Goal: Navigation & Orientation: Find specific page/section

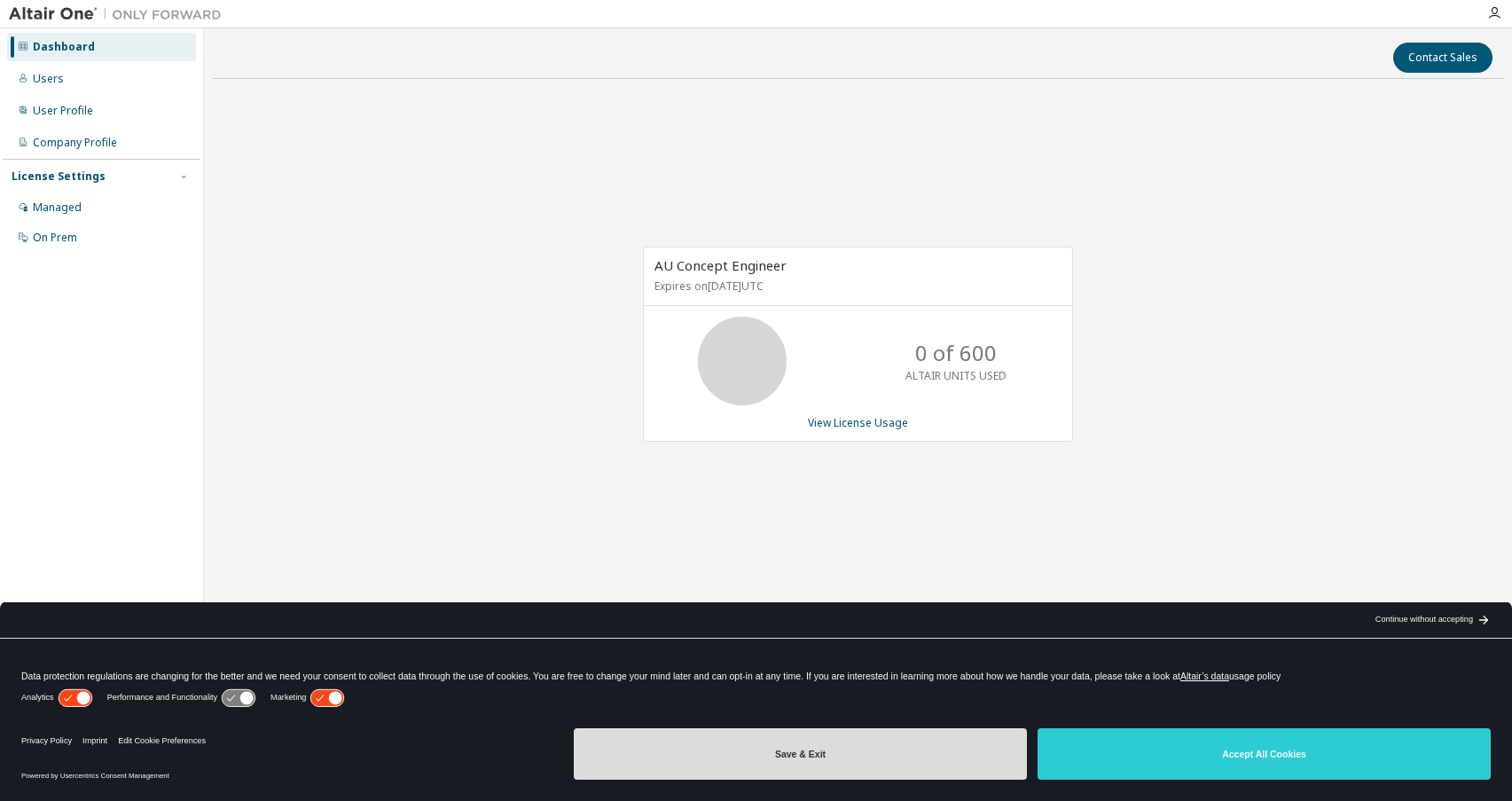
click at [962, 746] on button "Save & Exit" at bounding box center [800, 754] width 453 height 52
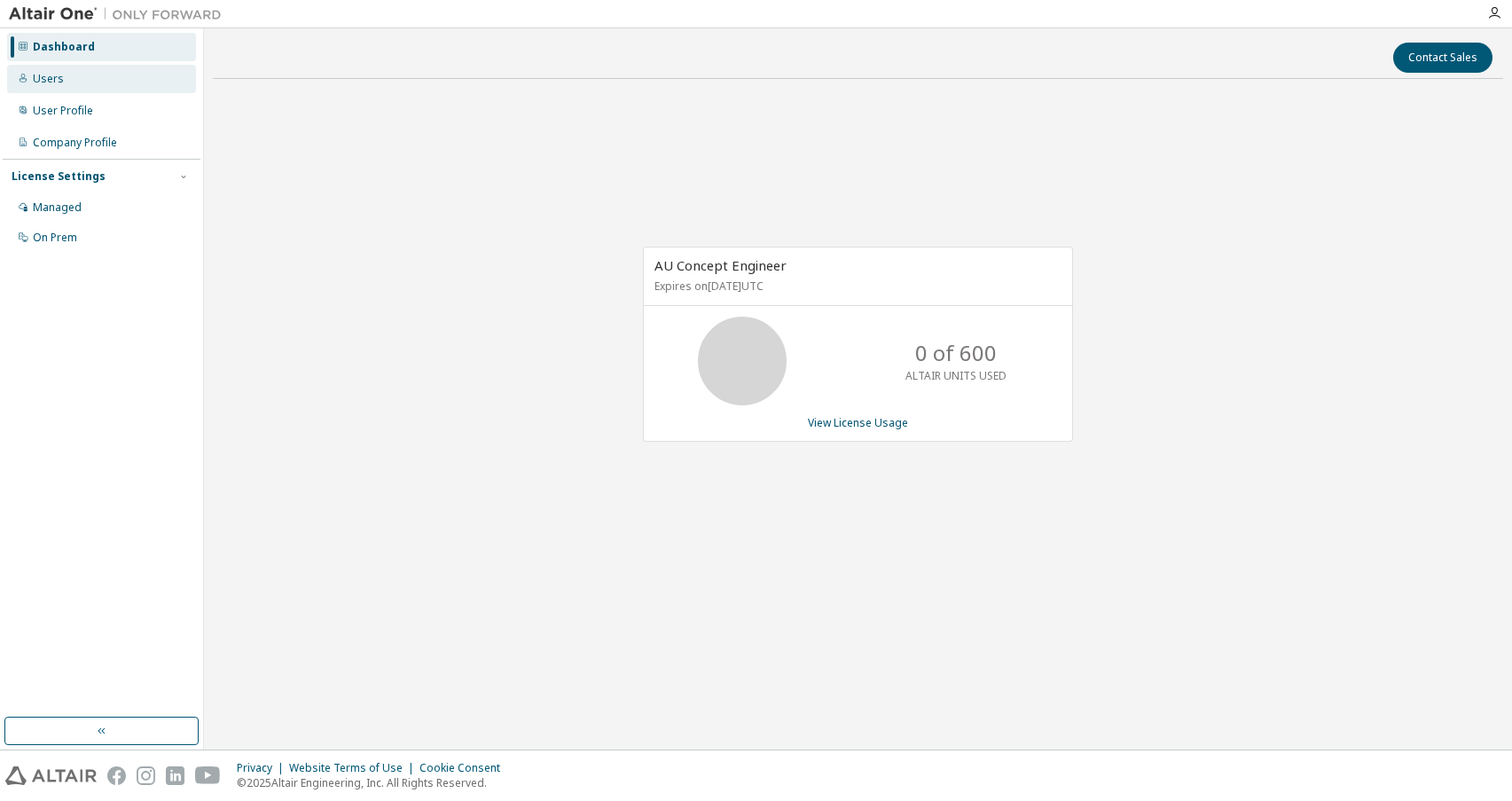
click at [55, 77] on div "Users" at bounding box center [48, 79] width 31 height 14
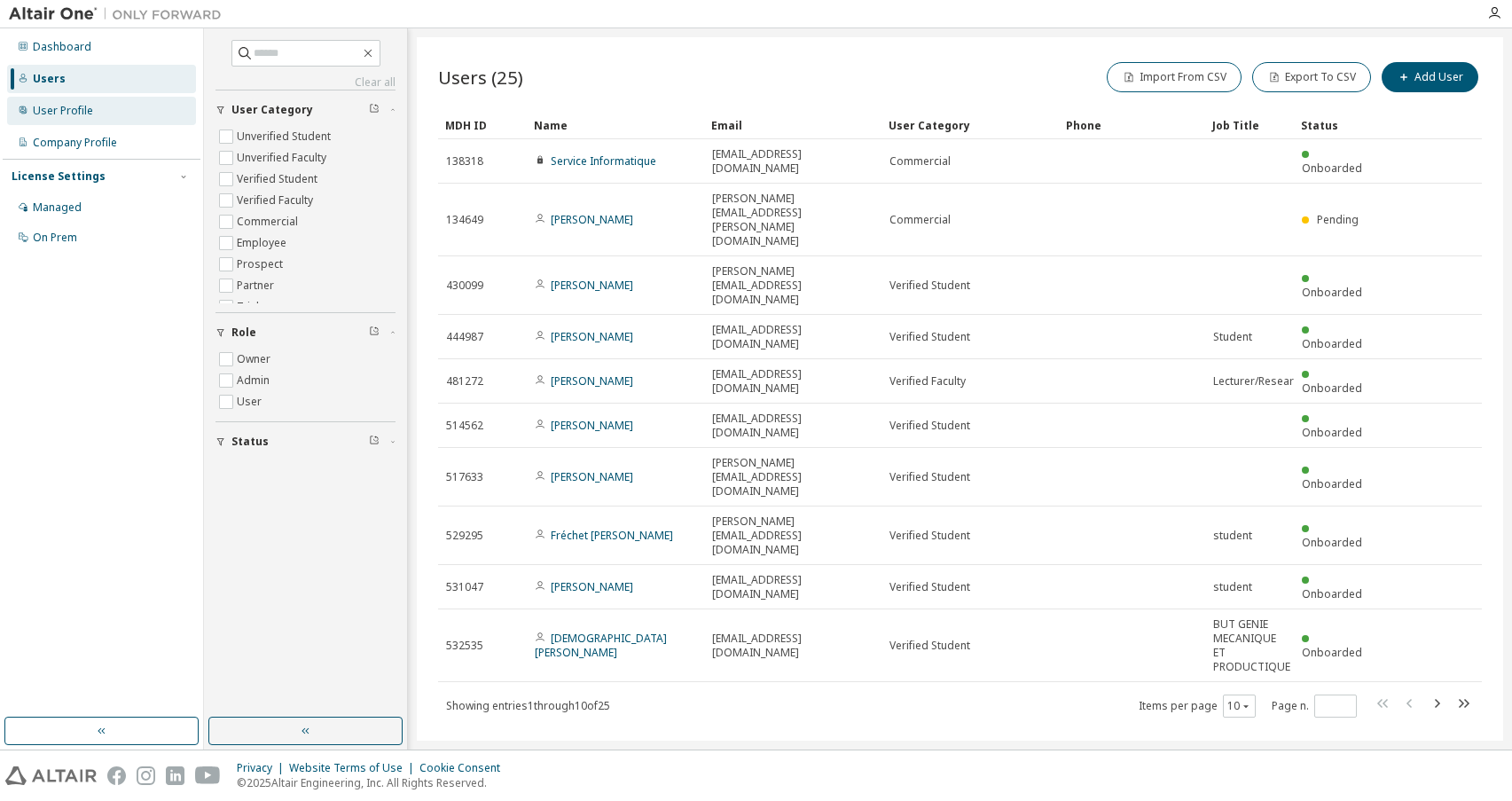
click at [64, 106] on div "User Profile" at bounding box center [63, 111] width 60 height 14
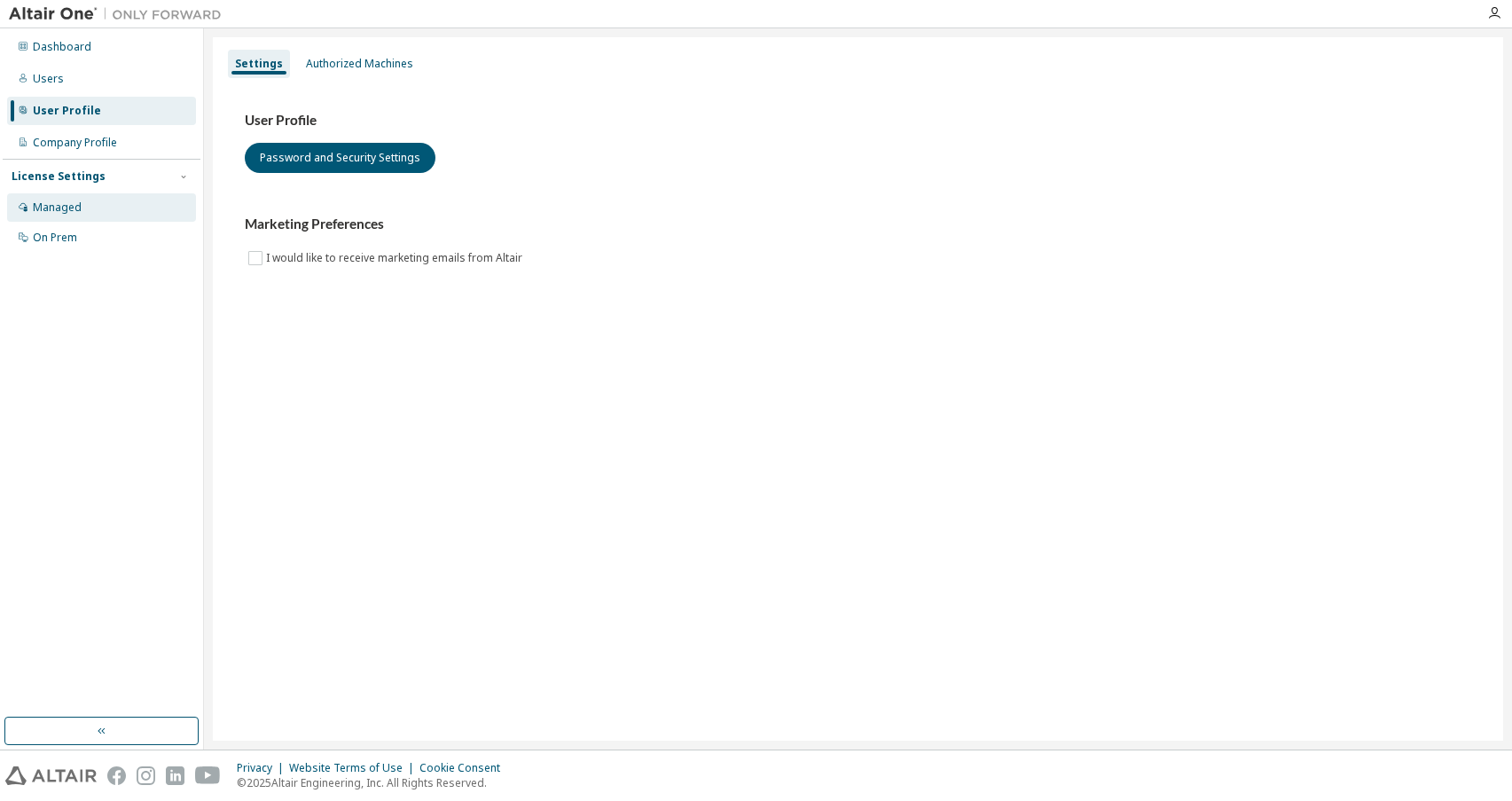
click at [59, 200] on div "Managed" at bounding box center [57, 207] width 49 height 14
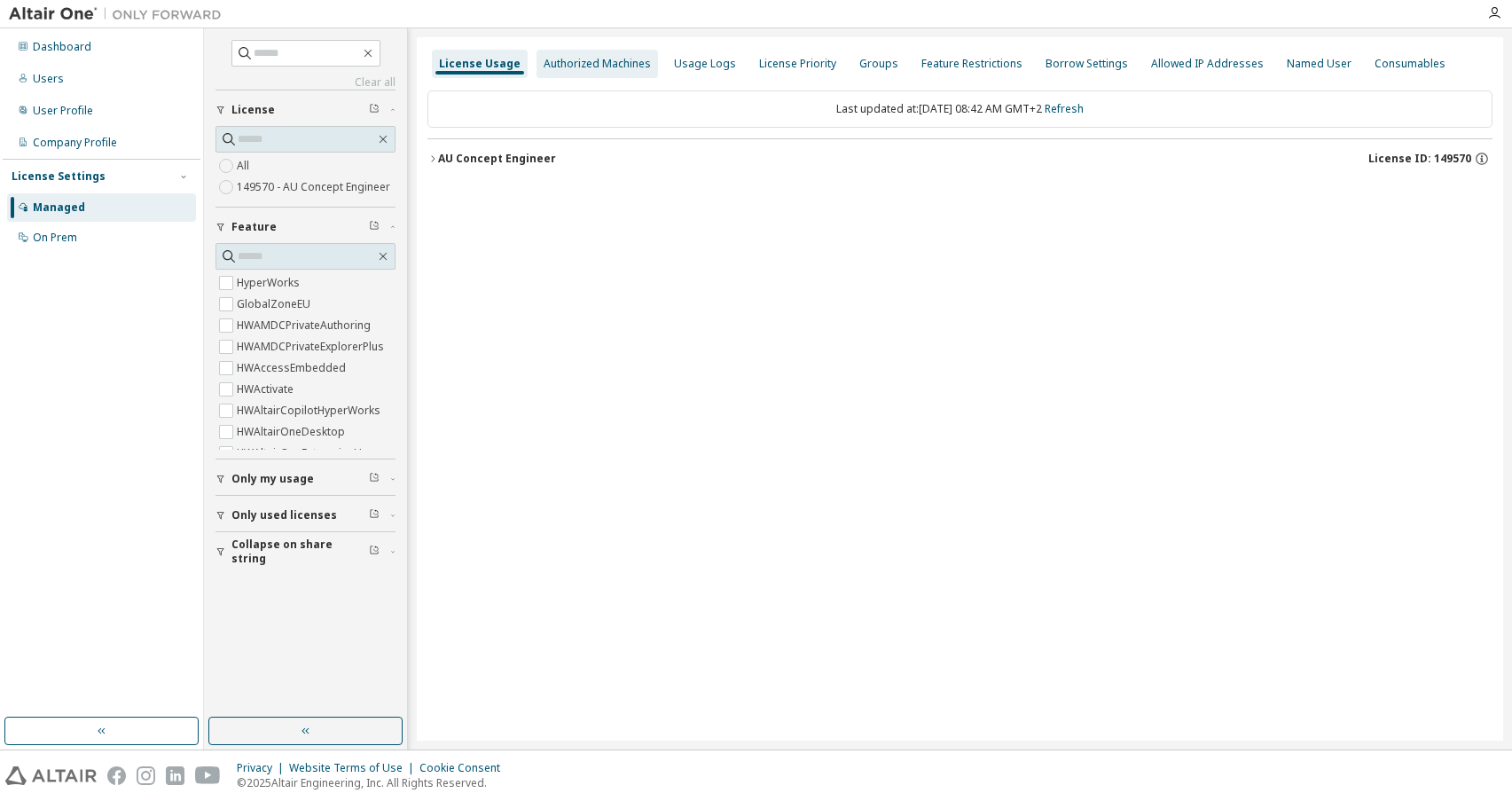
click at [625, 61] on div "Authorized Machines" at bounding box center [597, 63] width 107 height 14
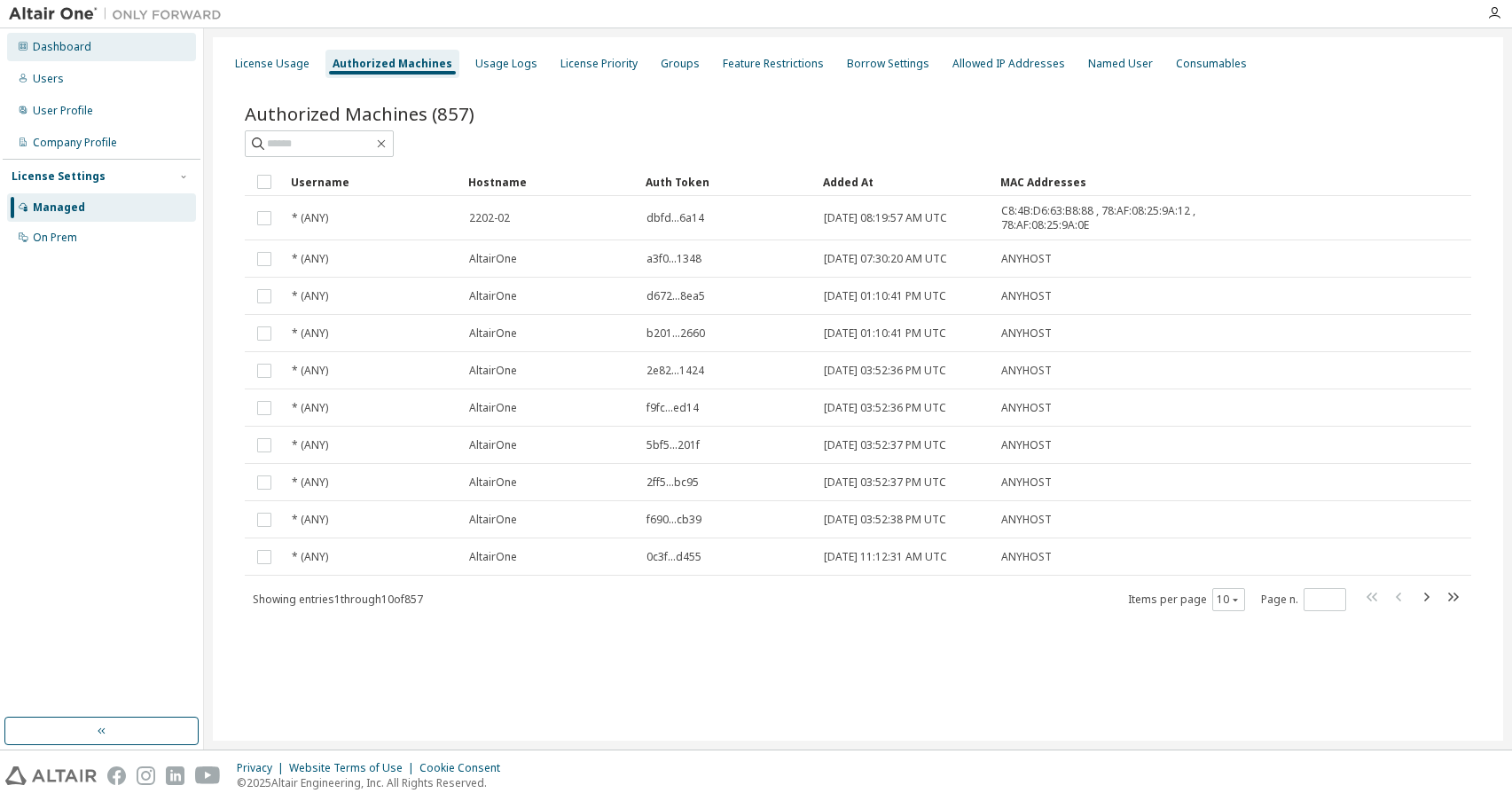
click at [96, 47] on div "Dashboard" at bounding box center [101, 47] width 189 height 29
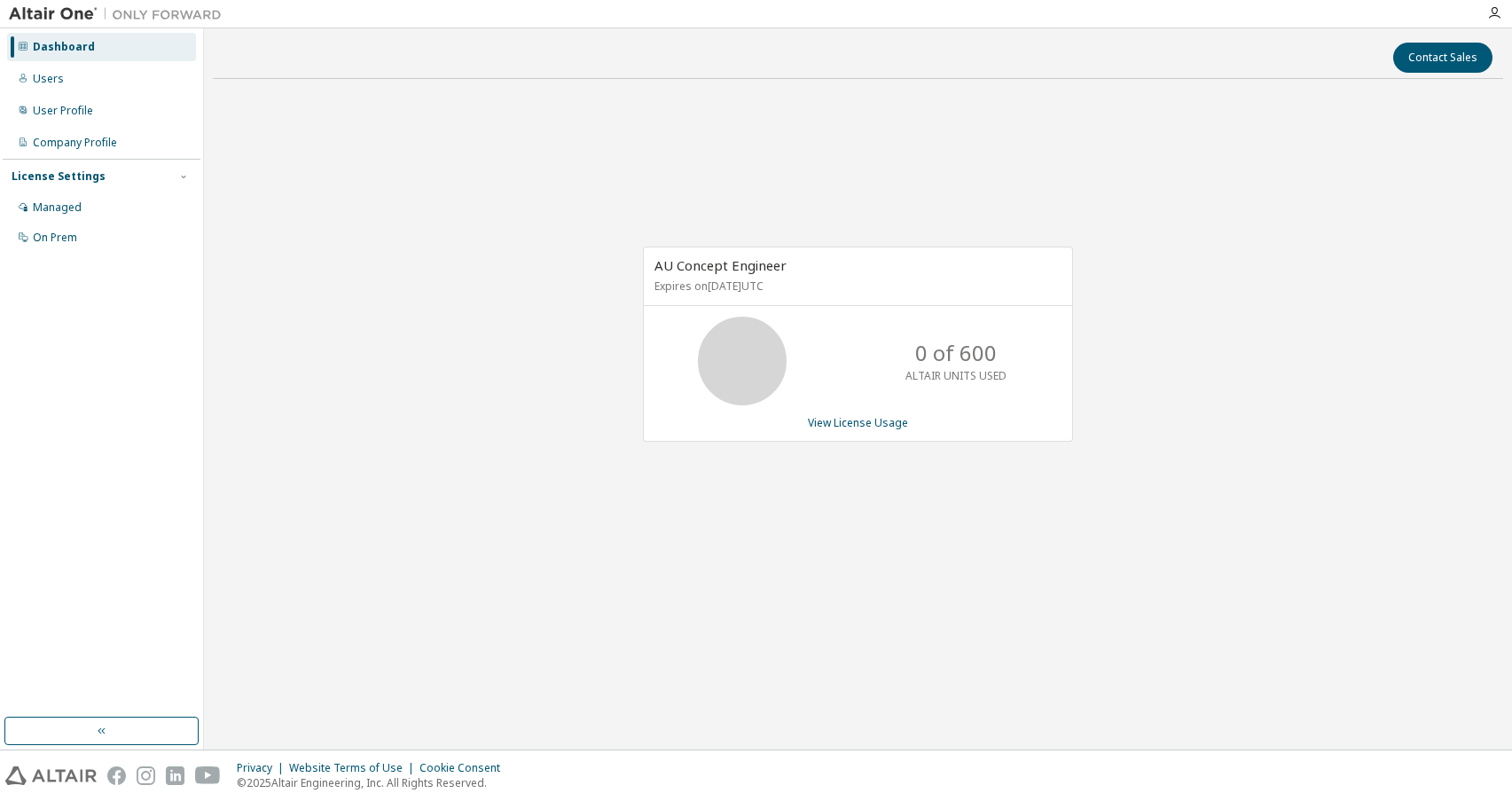
drag, startPoint x: 740, startPoint y: 284, endPoint x: 809, endPoint y: 282, distance: 69.0
click at [809, 282] on p "Expires on August 1, 2026 UTC" at bounding box center [856, 285] width 402 height 15
drag, startPoint x: 809, startPoint y: 282, endPoint x: 720, endPoint y: 279, distance: 89.1
click at [722, 279] on p "Expires on August 1, 2026 UTC" at bounding box center [856, 285] width 402 height 15
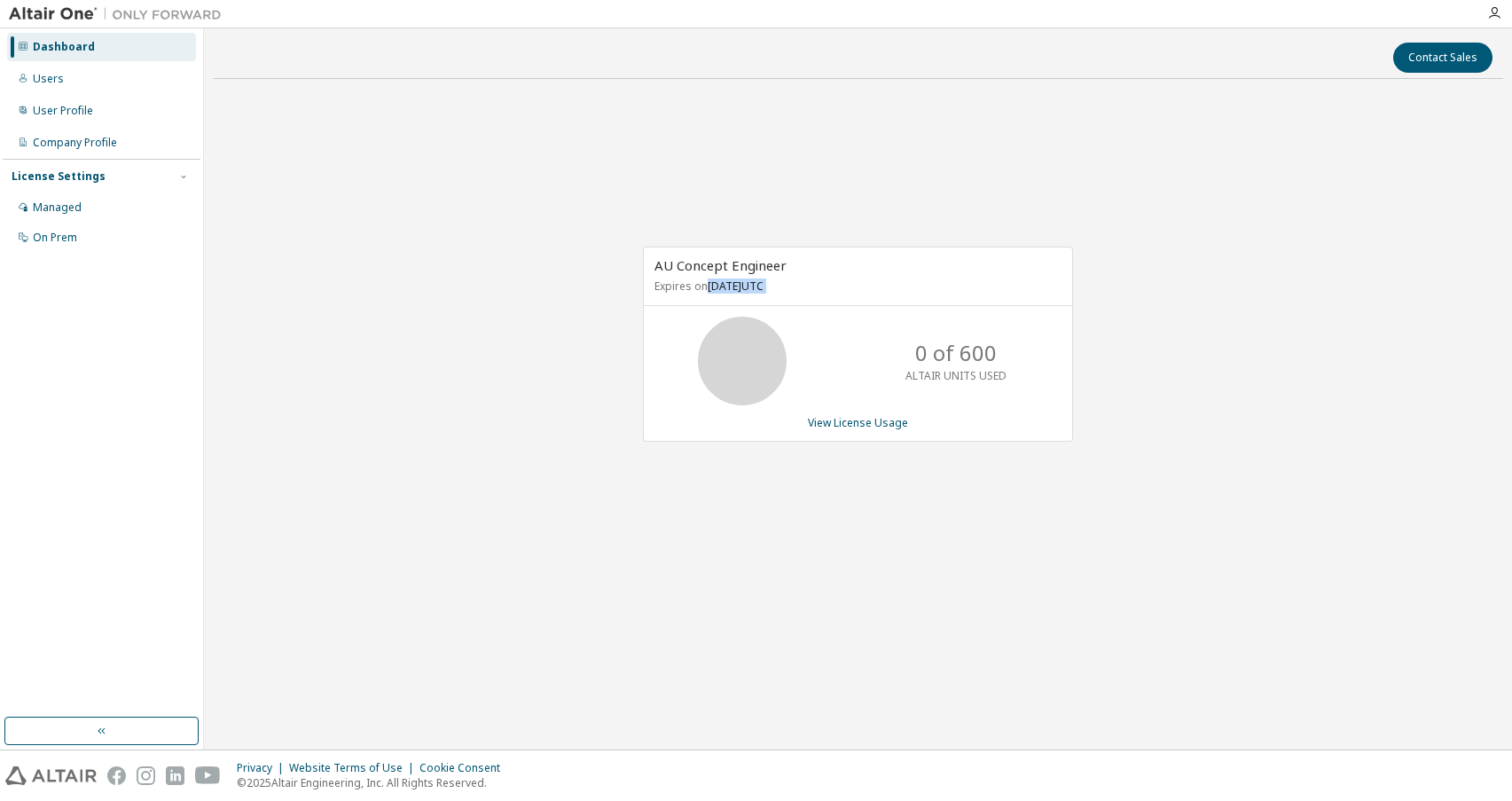
click at [720, 279] on p "Expires on August 1, 2026 UTC" at bounding box center [856, 285] width 402 height 15
